Goal: Ask a question

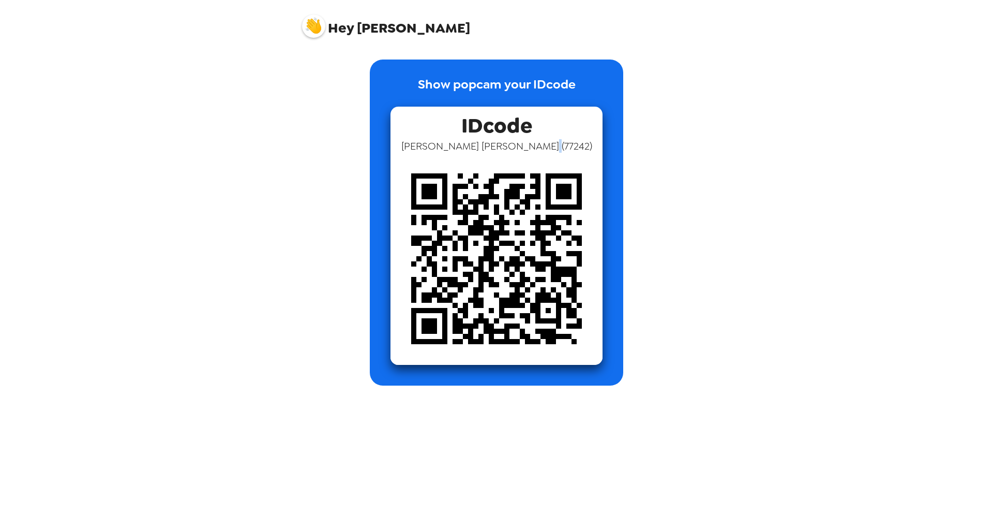
drag, startPoint x: 508, startPoint y: 148, endPoint x: 513, endPoint y: 147, distance: 5.3
click at [512, 147] on span "[PERSON_NAME] ( 77242 )" at bounding box center [496, 145] width 191 height 13
drag, startPoint x: 513, startPoint y: 147, endPoint x: 458, endPoint y: 138, distance: 56.1
click at [487, 142] on span "[PERSON_NAME] ( 77242 )" at bounding box center [496, 145] width 191 height 13
click at [317, 32] on img at bounding box center [313, 25] width 23 height 23
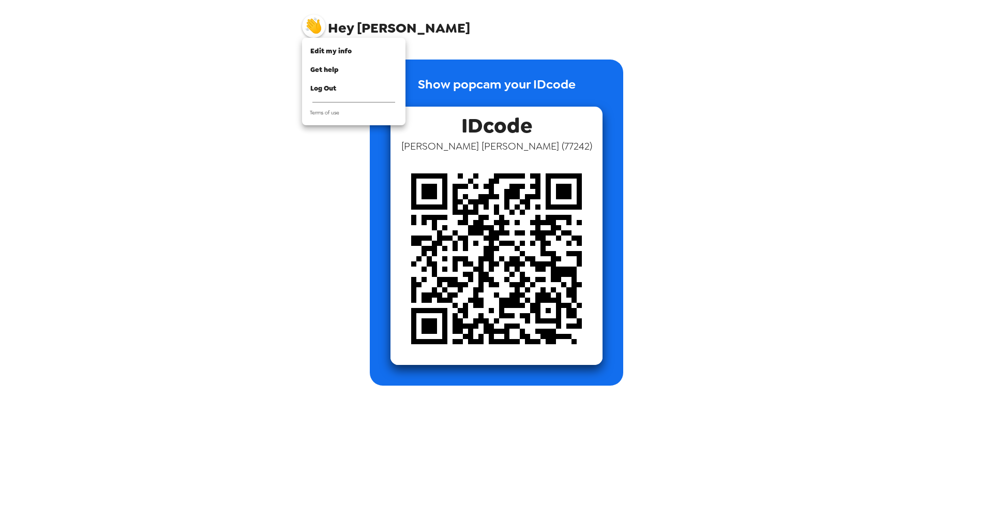
click at [349, 26] on div at bounding box center [496, 257] width 993 height 514
click at [315, 29] on img at bounding box center [313, 25] width 23 height 23
click at [341, 72] on div "Get help" at bounding box center [353, 70] width 87 height 10
